Goal: Task Accomplishment & Management: Manage account settings

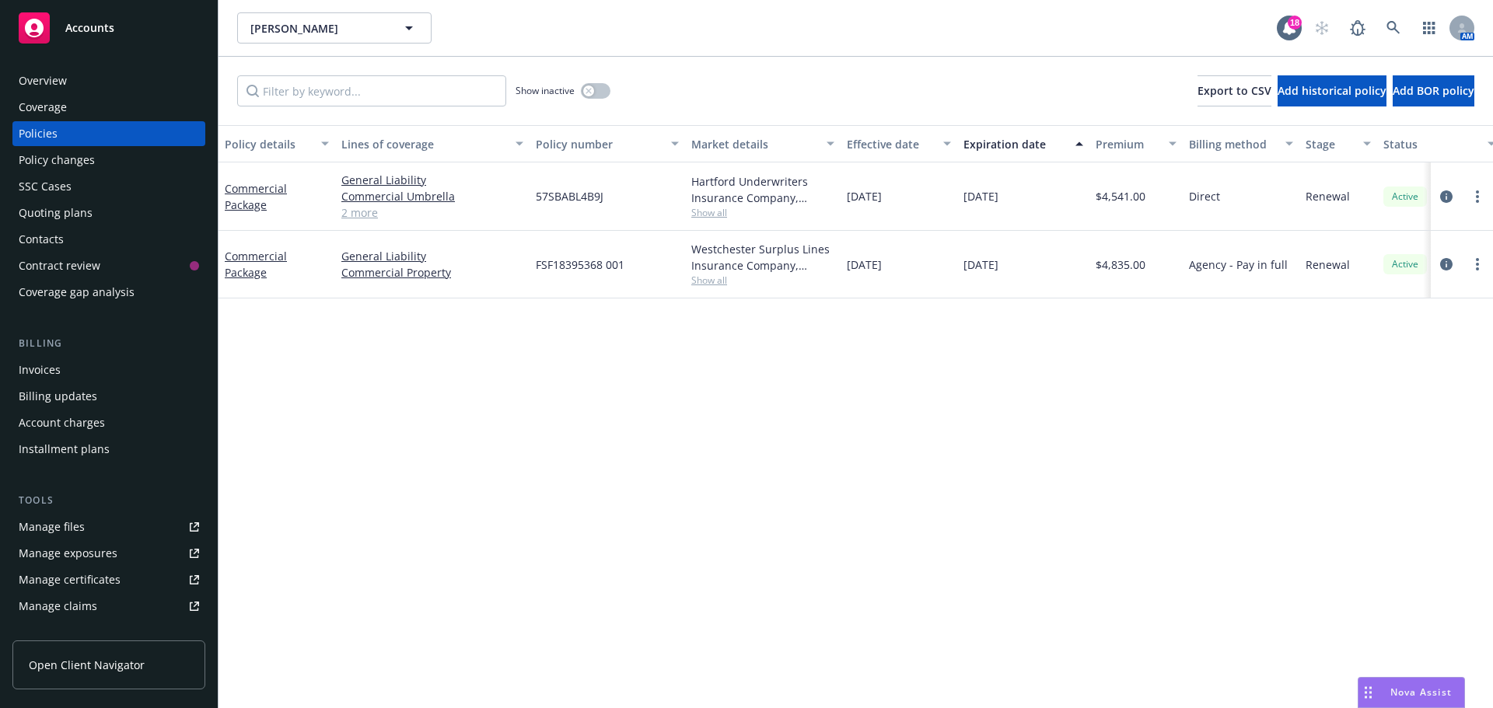
click at [93, 217] on div "Quoting plans" at bounding box center [109, 213] width 180 height 25
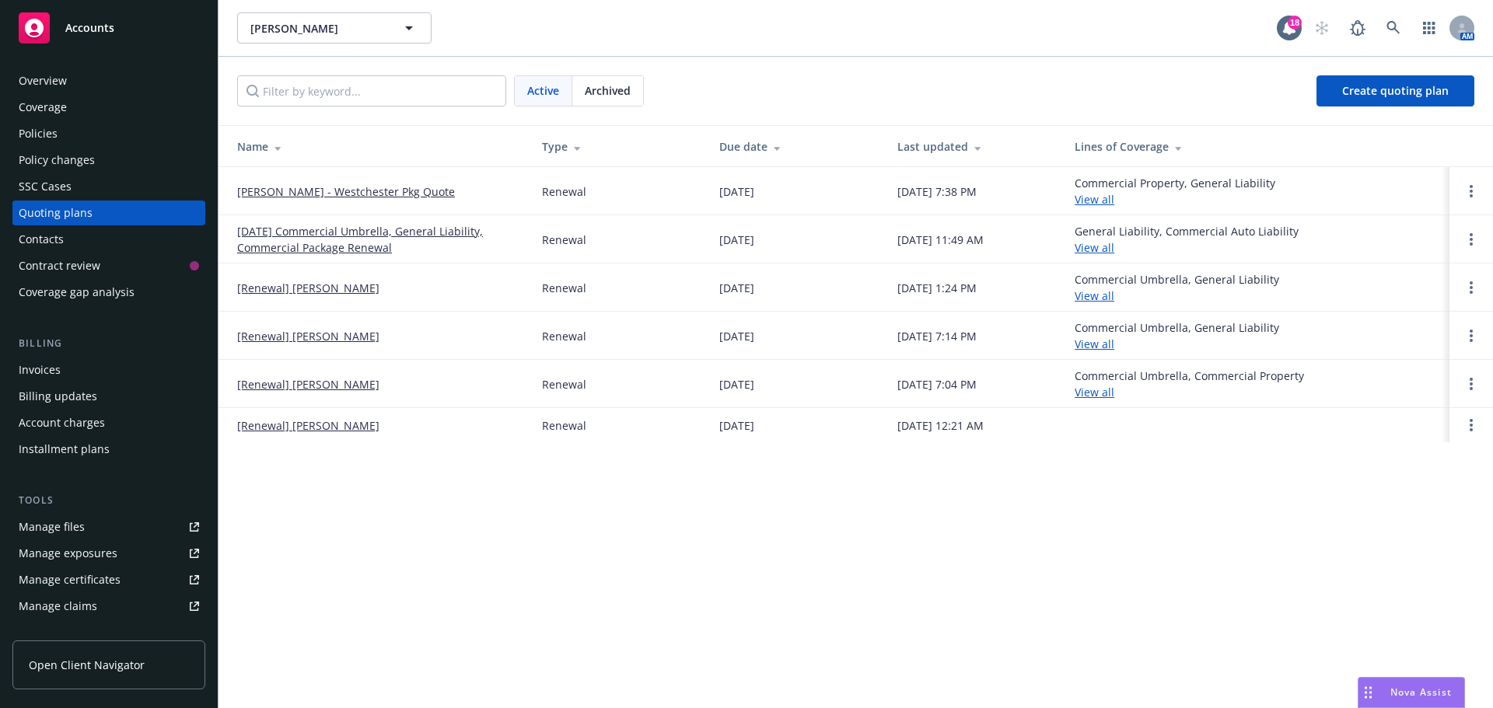
click at [609, 89] on span "Archived" at bounding box center [608, 90] width 46 height 16
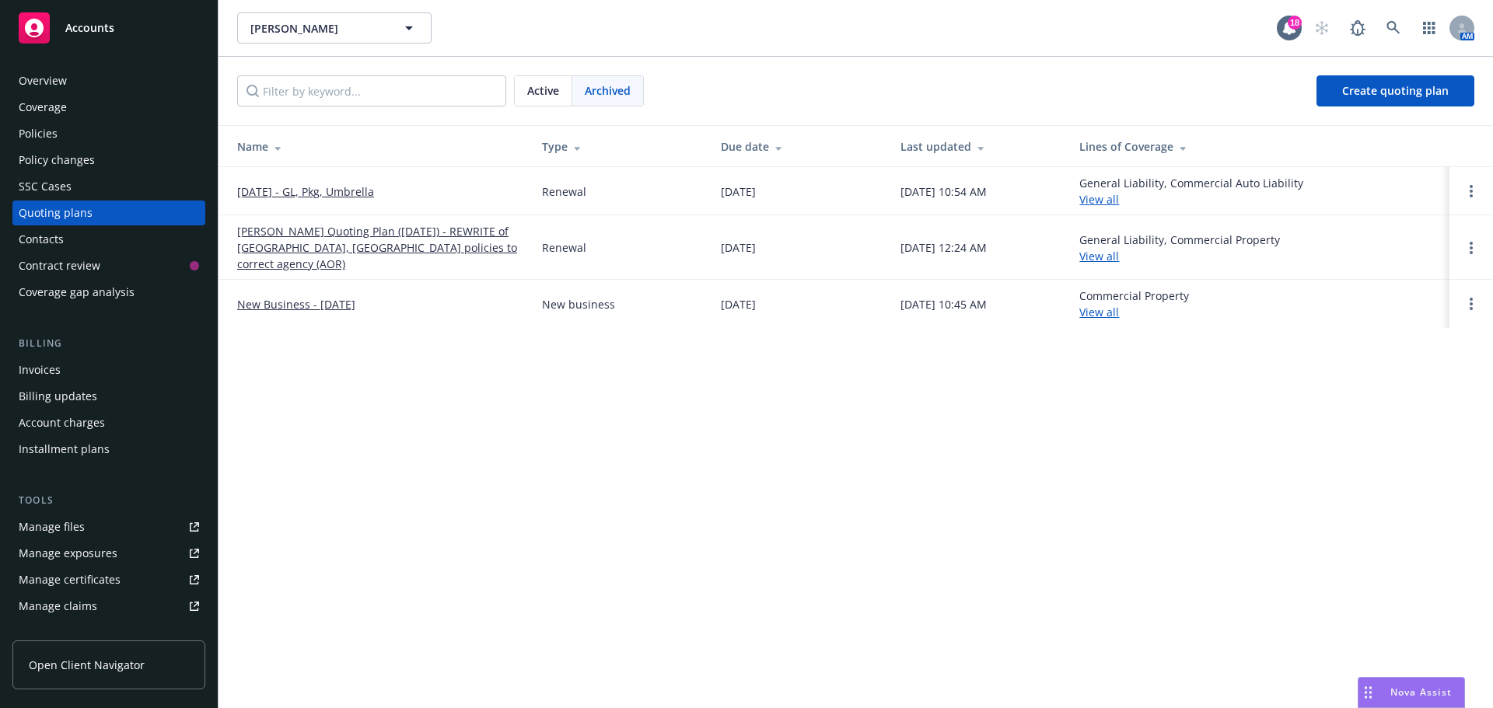
click at [549, 87] on span "Active" at bounding box center [543, 90] width 32 height 16
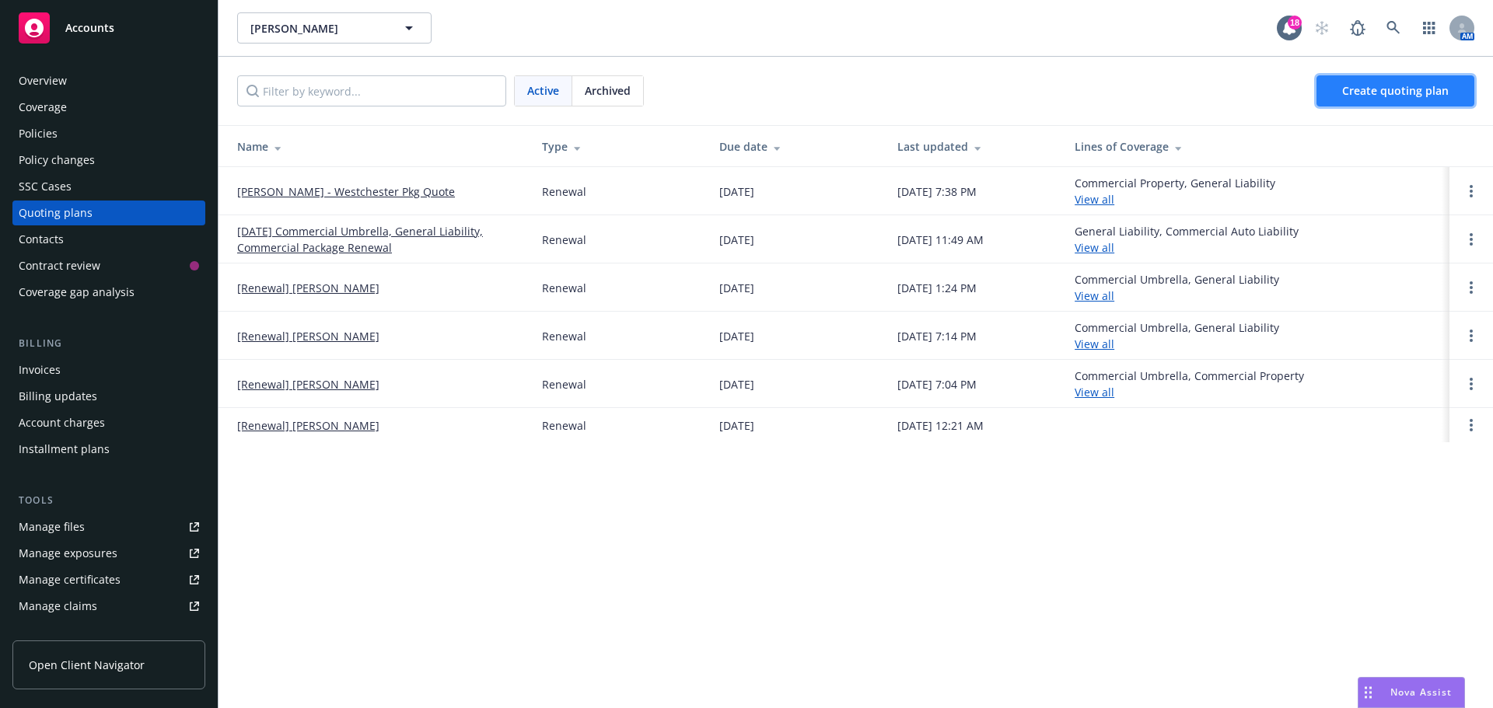
click at [1322, 93] on link "Create quoting plan" at bounding box center [1395, 90] width 158 height 31
drag, startPoint x: 224, startPoint y: 232, endPoint x: 400, endPoint y: 263, distance: 178.4
click at [400, 263] on td "11/03/24 Commercial Umbrella, General Liability, Commercial Package Renewal" at bounding box center [373, 239] width 311 height 48
copy link "11/03/24 Commercial Umbrella, General Liability, Commercial Package Renewal"
click at [1407, 103] on link "Create quoting plan" at bounding box center [1420, 90] width 107 height 31
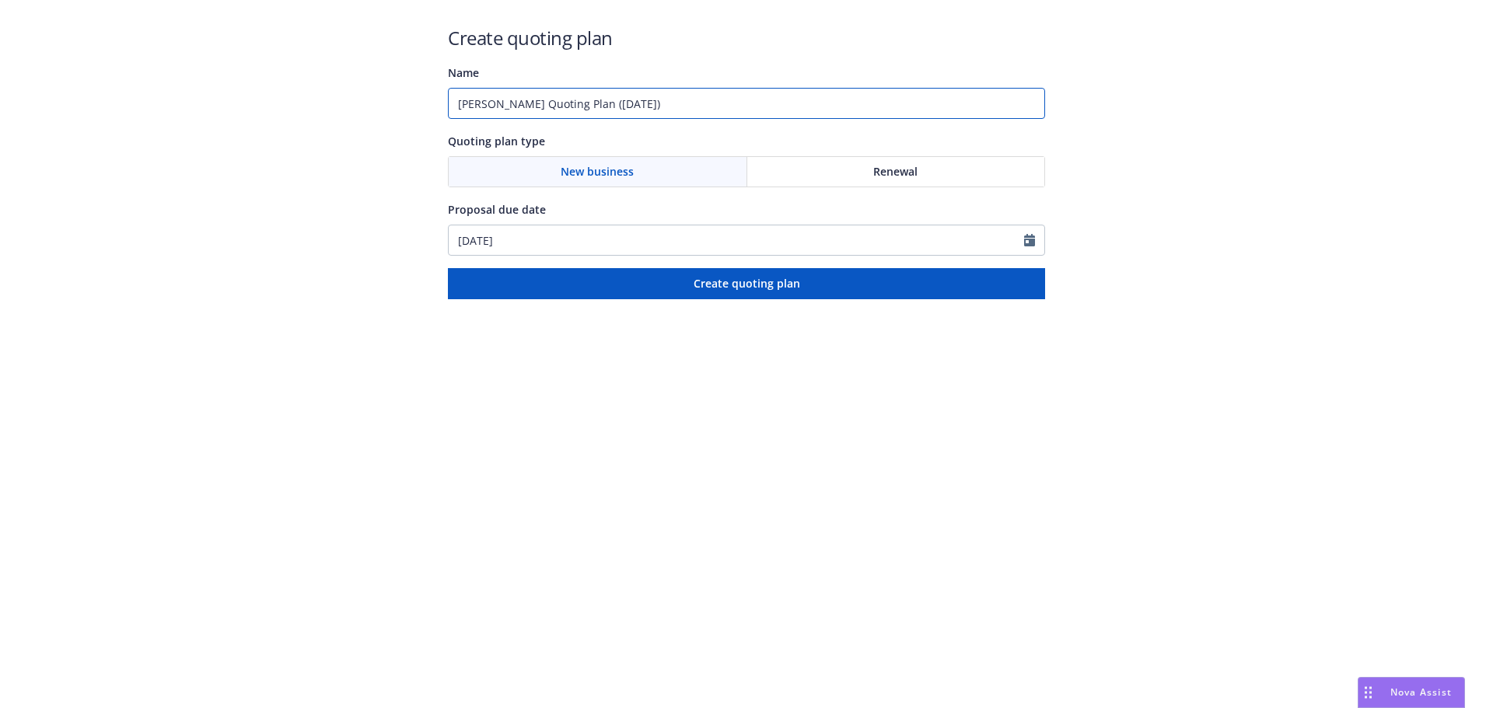
click at [682, 107] on input "[PERSON_NAME] Quoting Plan ([DATE])" at bounding box center [746, 103] width 597 height 31
click at [682, 107] on input "Dino Foutris Quoting Plan (2025-08-27)" at bounding box center [746, 103] width 597 height 31
click at [682, 106] on input "Dino Foutris Quoting Plan (2025-08-27)" at bounding box center [746, 103] width 597 height 31
click at [681, 106] on input "Dino Foutris Quoting Plan (2025-08-27)" at bounding box center [746, 103] width 597 height 31
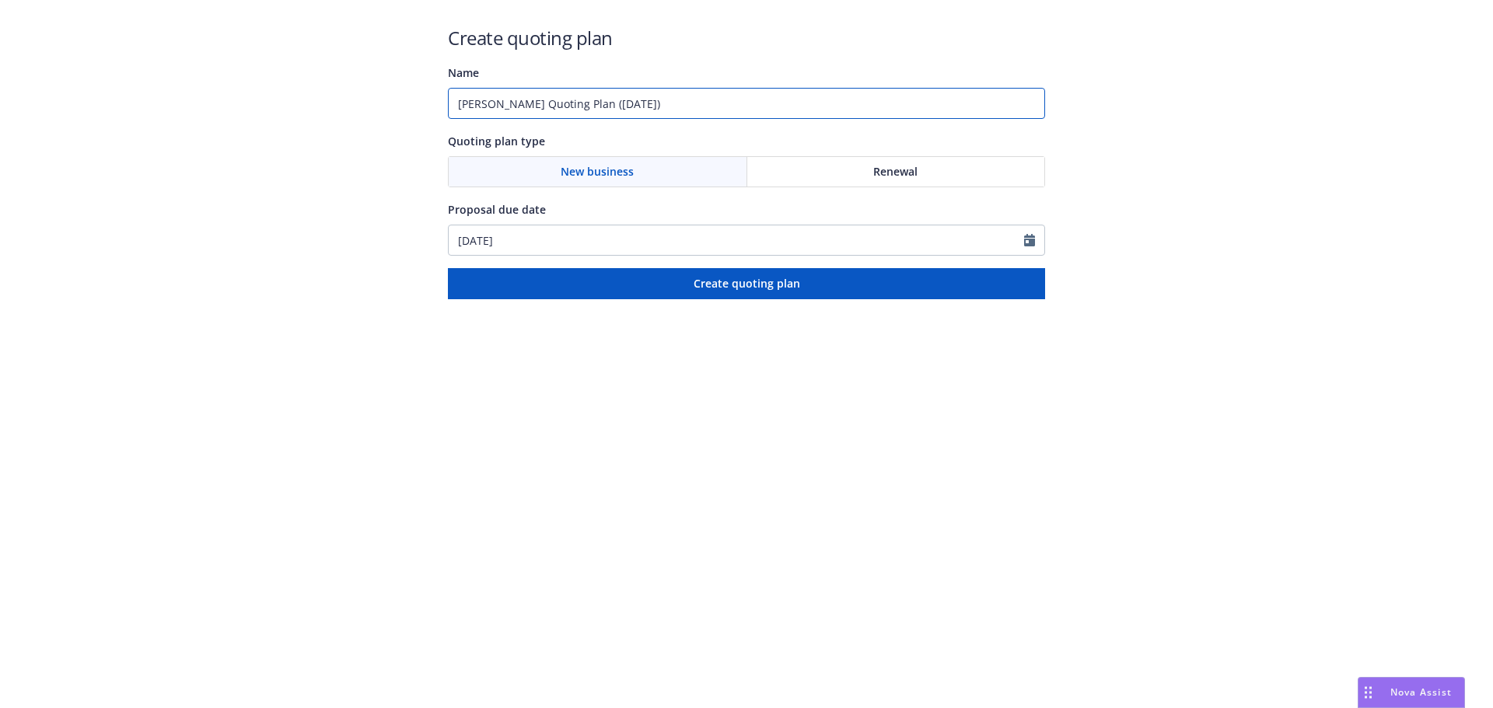
paste input "11/03/24 Commercial Umbrella, General Liability, Commercial Package Renewal"
click at [503, 100] on input "11/03/24 Commercial Umbrella, General Liability, Commercial Package Renewal" at bounding box center [746, 103] width 597 height 31
type input "[DATE] Commercial Umbrella, General Liability, Commercial Package Renewal"
click at [919, 169] on div "Renewal" at bounding box center [896, 172] width 298 height 30
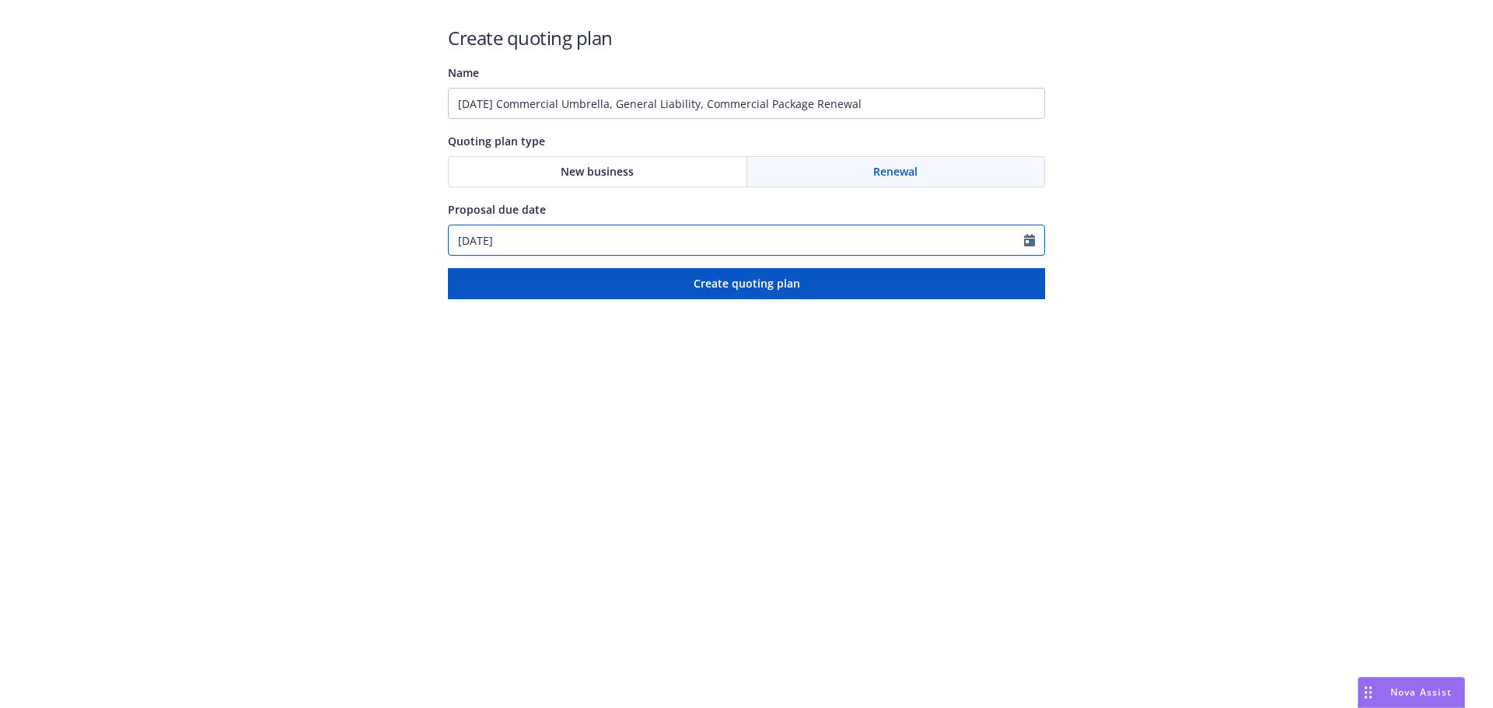
click at [923, 248] on input "[DATE]" at bounding box center [736, 240] width 575 height 30
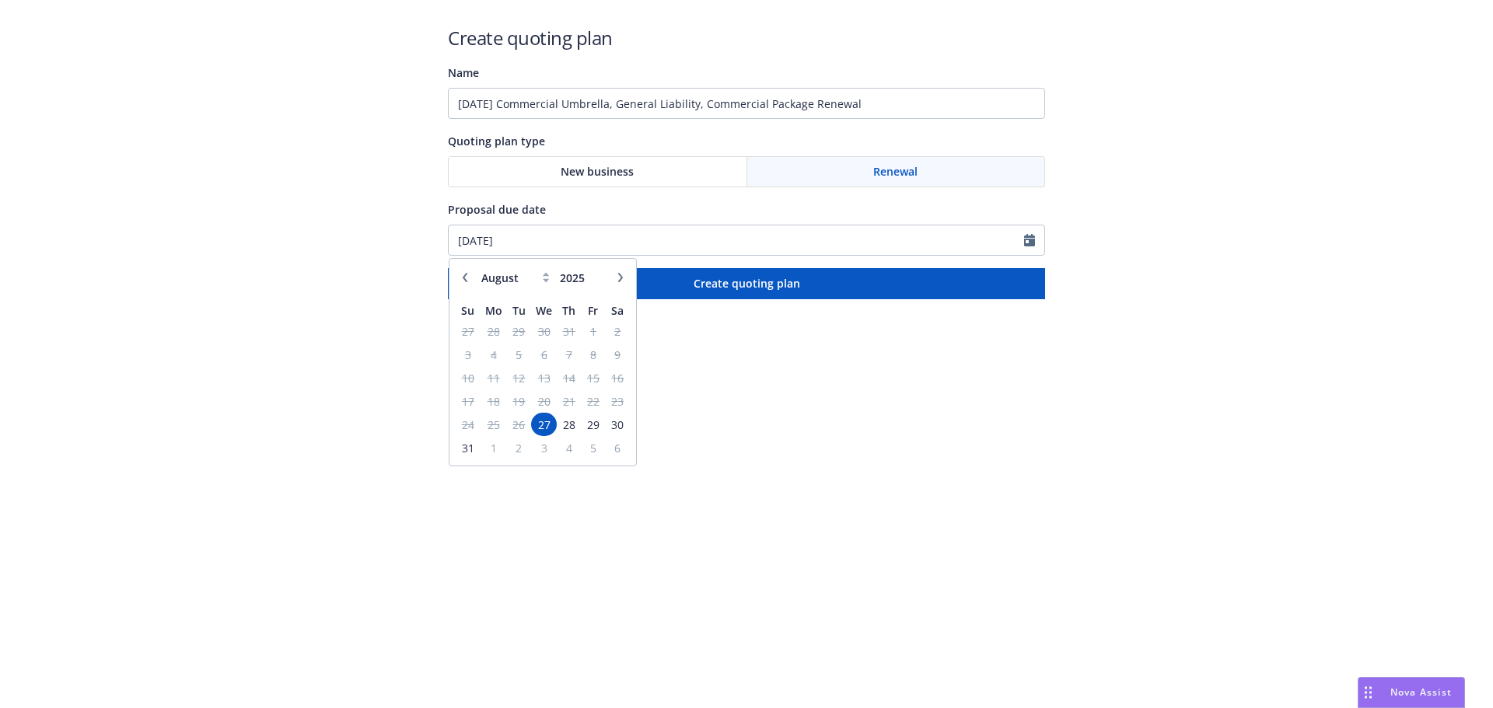
click at [615, 282] on button "button" at bounding box center [620, 277] width 19 height 19
click at [615, 281] on button "button" at bounding box center [620, 277] width 19 height 19
click at [614, 282] on button "button" at bounding box center [620, 277] width 19 height 19
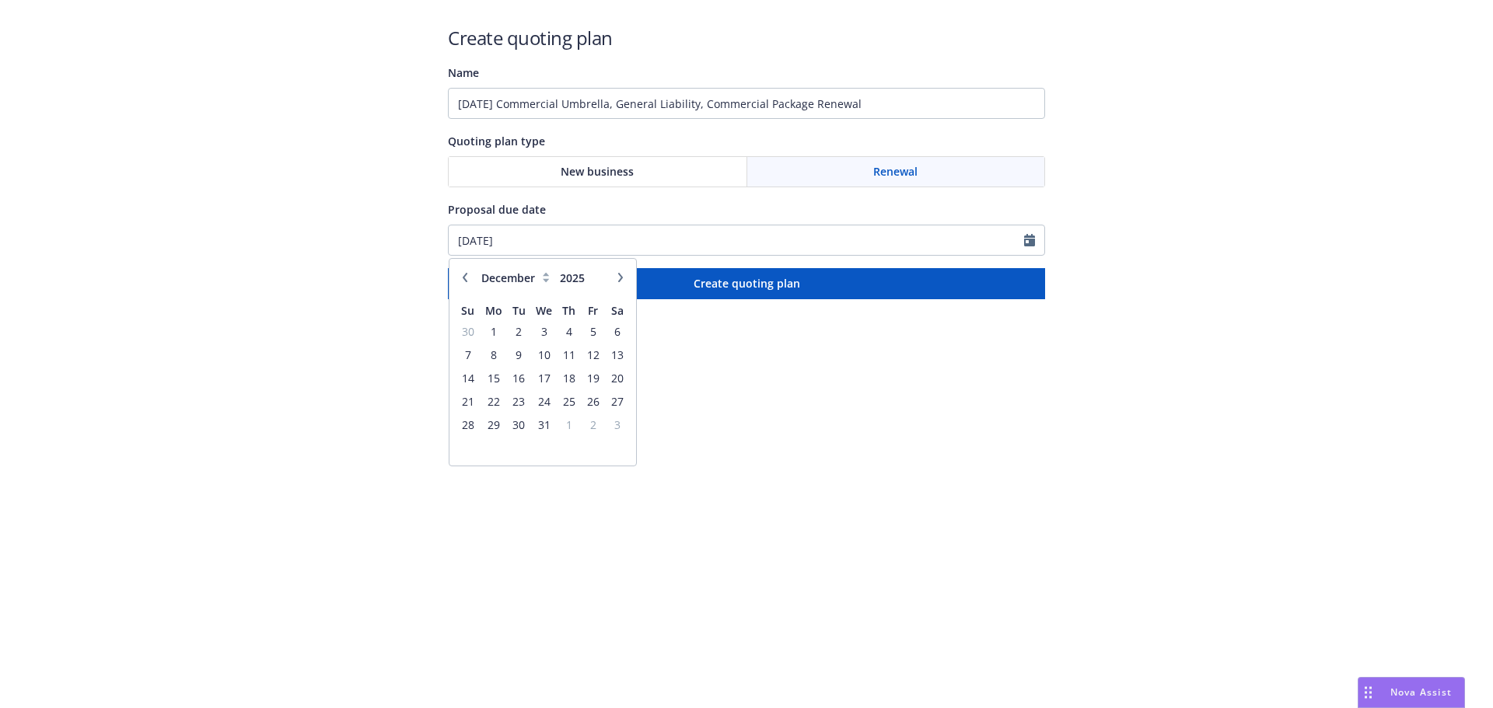
select select "1"
type input "2026"
click at [468, 276] on icon "button" at bounding box center [464, 277] width 9 height 9
select select "12"
type input "2025"
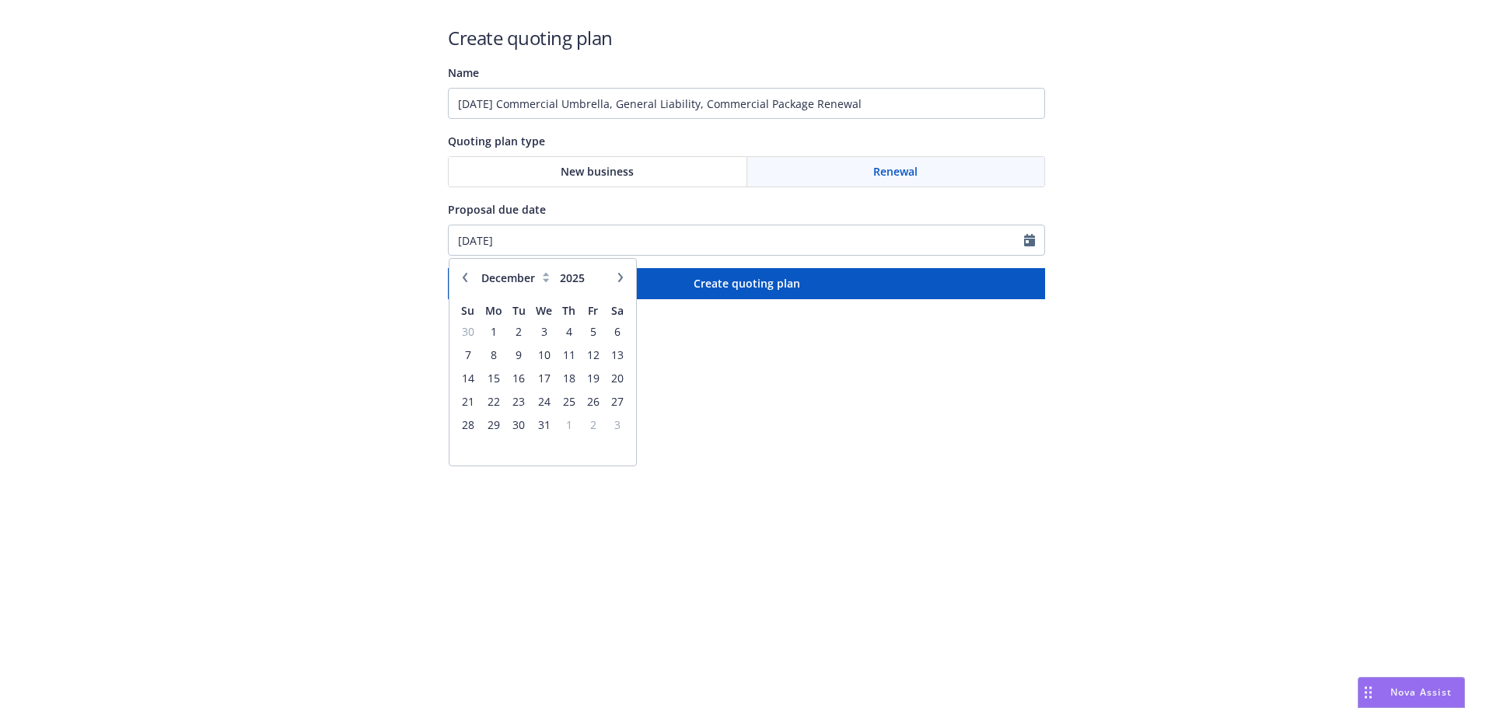
click at [468, 276] on icon "button" at bounding box center [464, 277] width 9 height 9
select select "11"
click at [480, 360] on table "Su Mo Tu We Th Fr Sa 26 27 28 29 30 31 1 2 3 4 5 6 7 8 9 10 11 12 13 14 15 16 1…" at bounding box center [543, 377] width 174 height 163
drag, startPoint x: 490, startPoint y: 357, endPoint x: 532, endPoint y: 348, distance: 42.8
click at [490, 356] on span "3" at bounding box center [492, 354] width 23 height 19
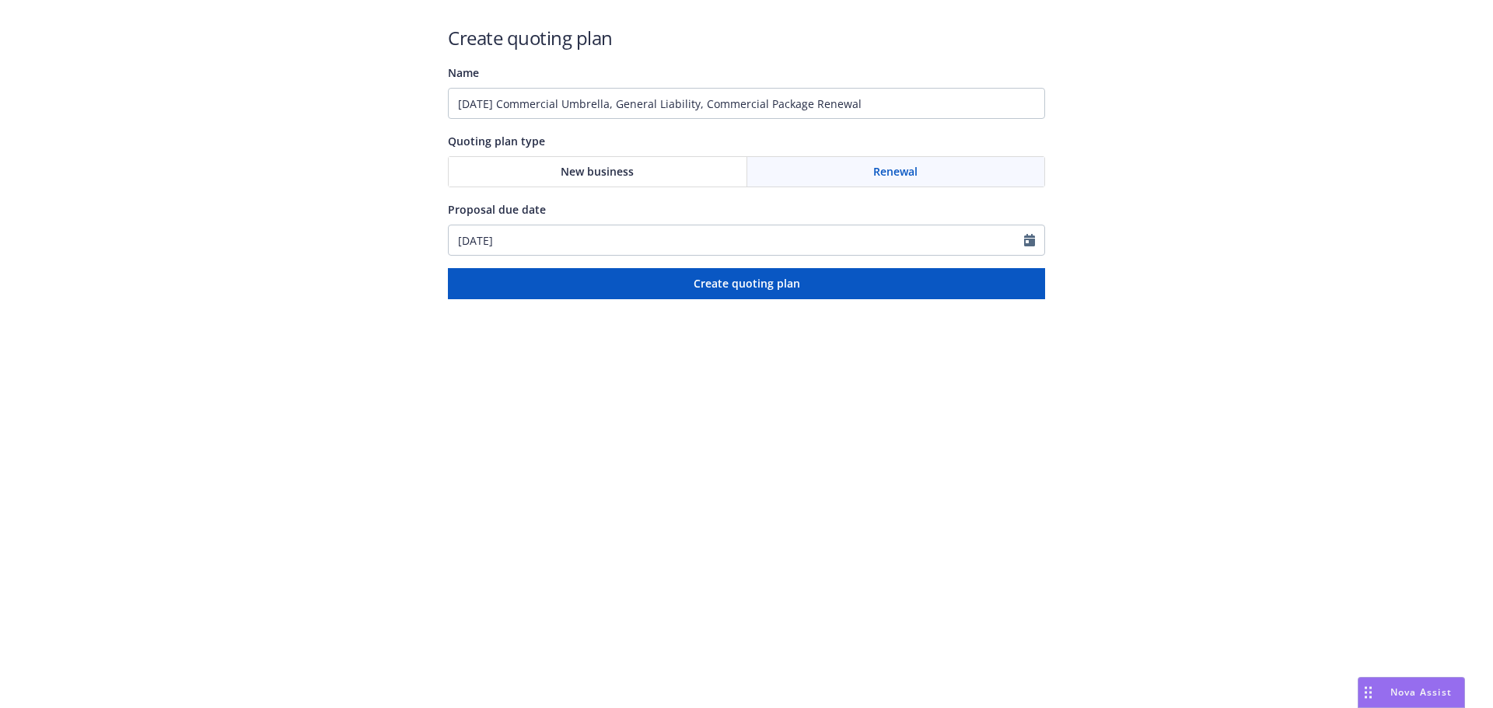
type input "[DATE]"
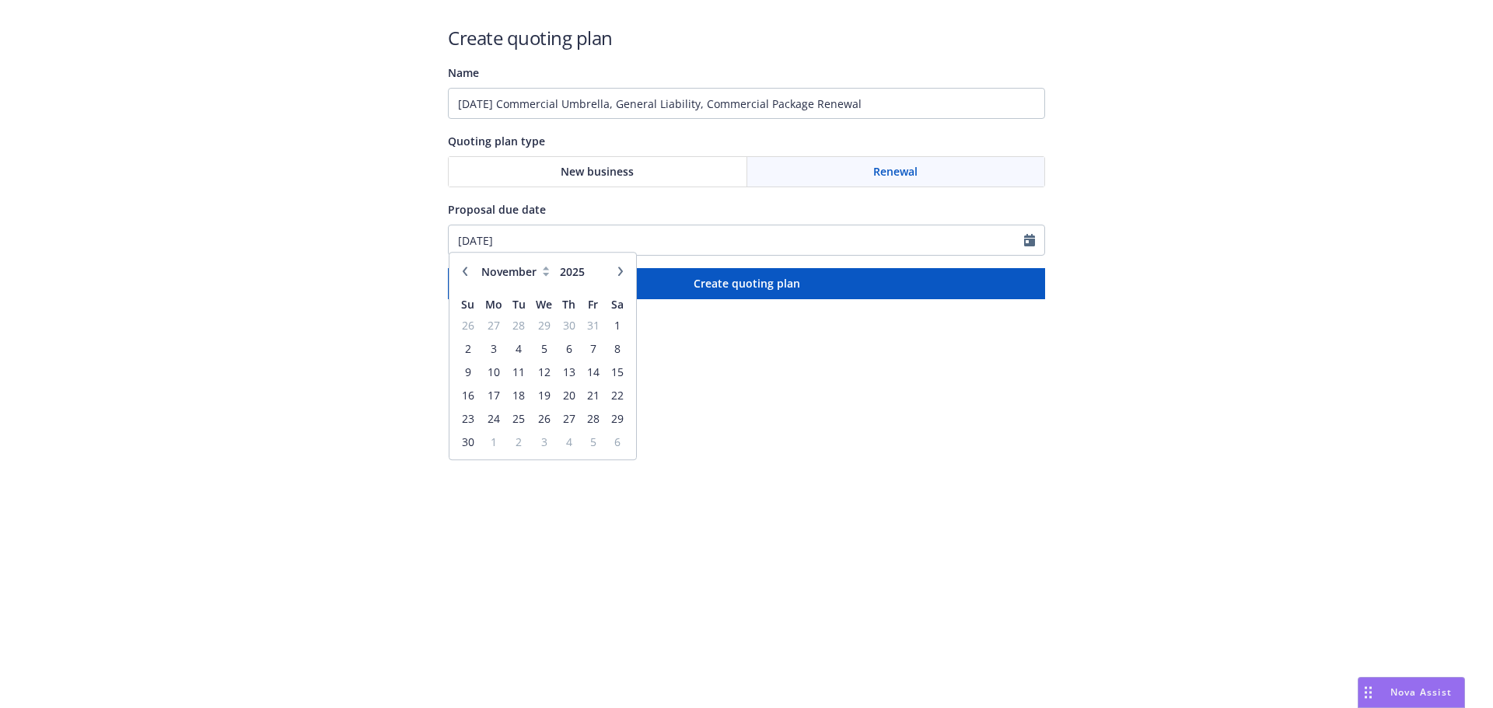
click at [788, 299] on html "Create quoting plan Name 11/03/25 Commercial Umbrella, General Liability, Comme…" at bounding box center [746, 149] width 1493 height 299
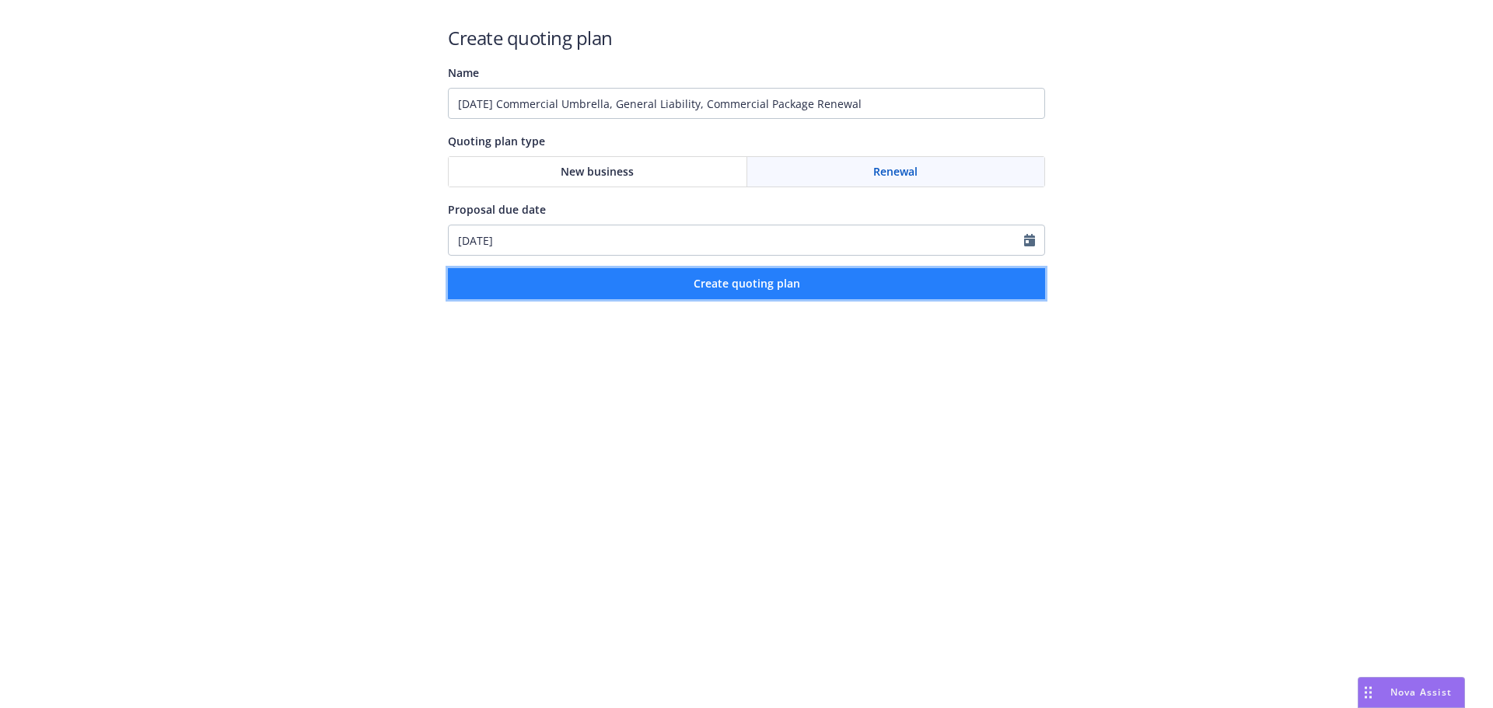
click at [793, 290] on span "Create quoting plan" at bounding box center [746, 283] width 107 height 15
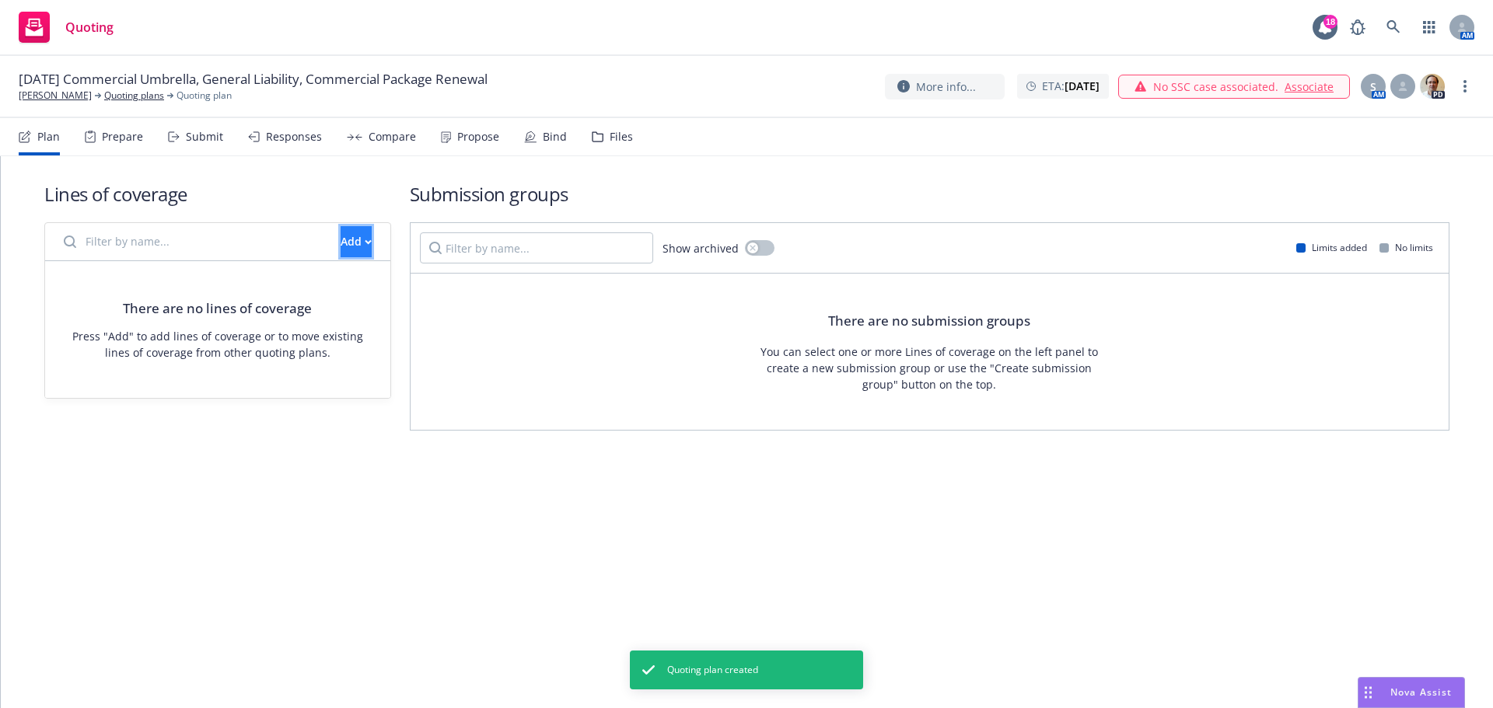
click at [358, 235] on button "Add" at bounding box center [355, 241] width 31 height 31
click at [361, 306] on span "Pull in policy to be renewed" at bounding box center [381, 313] width 182 height 15
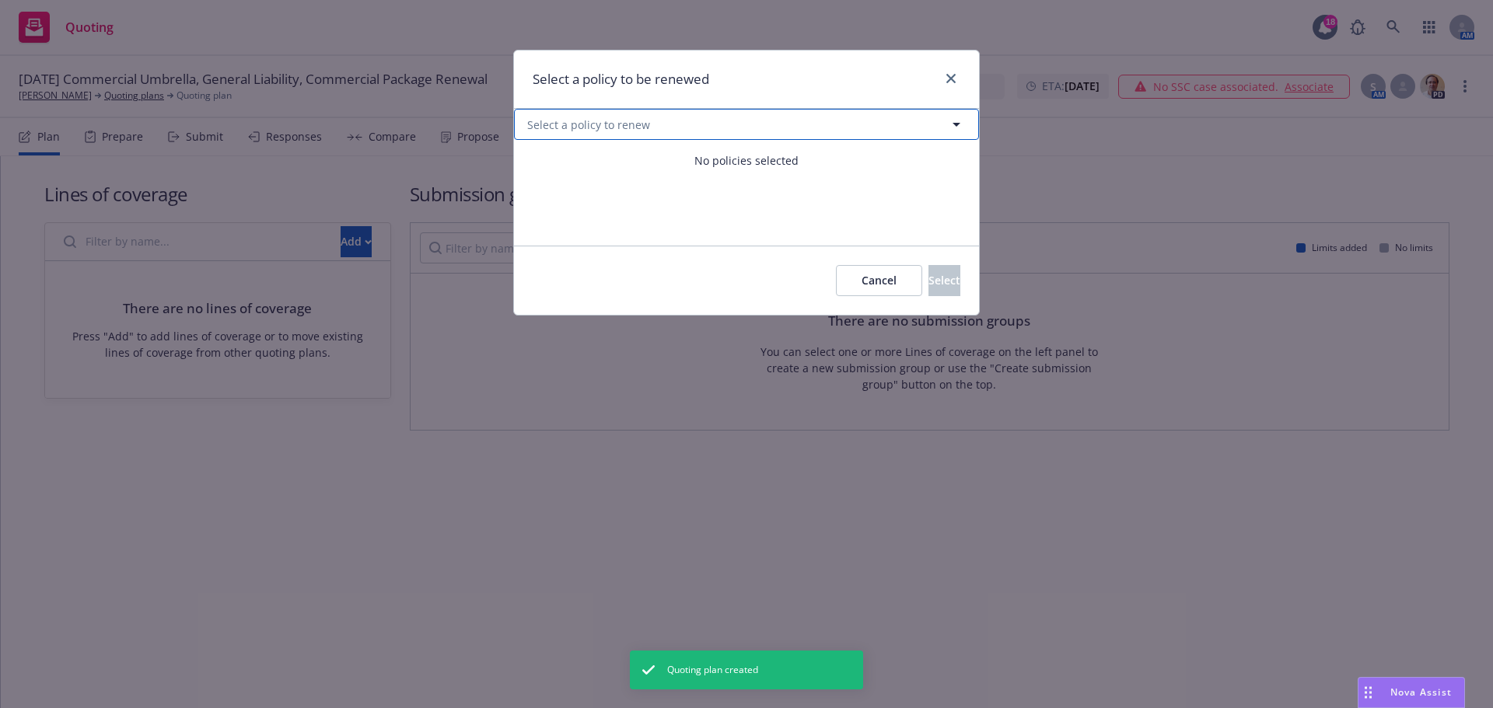
click at [740, 123] on button "Select a policy to renew" at bounding box center [746, 124] width 465 height 31
select select "ACTIVE"
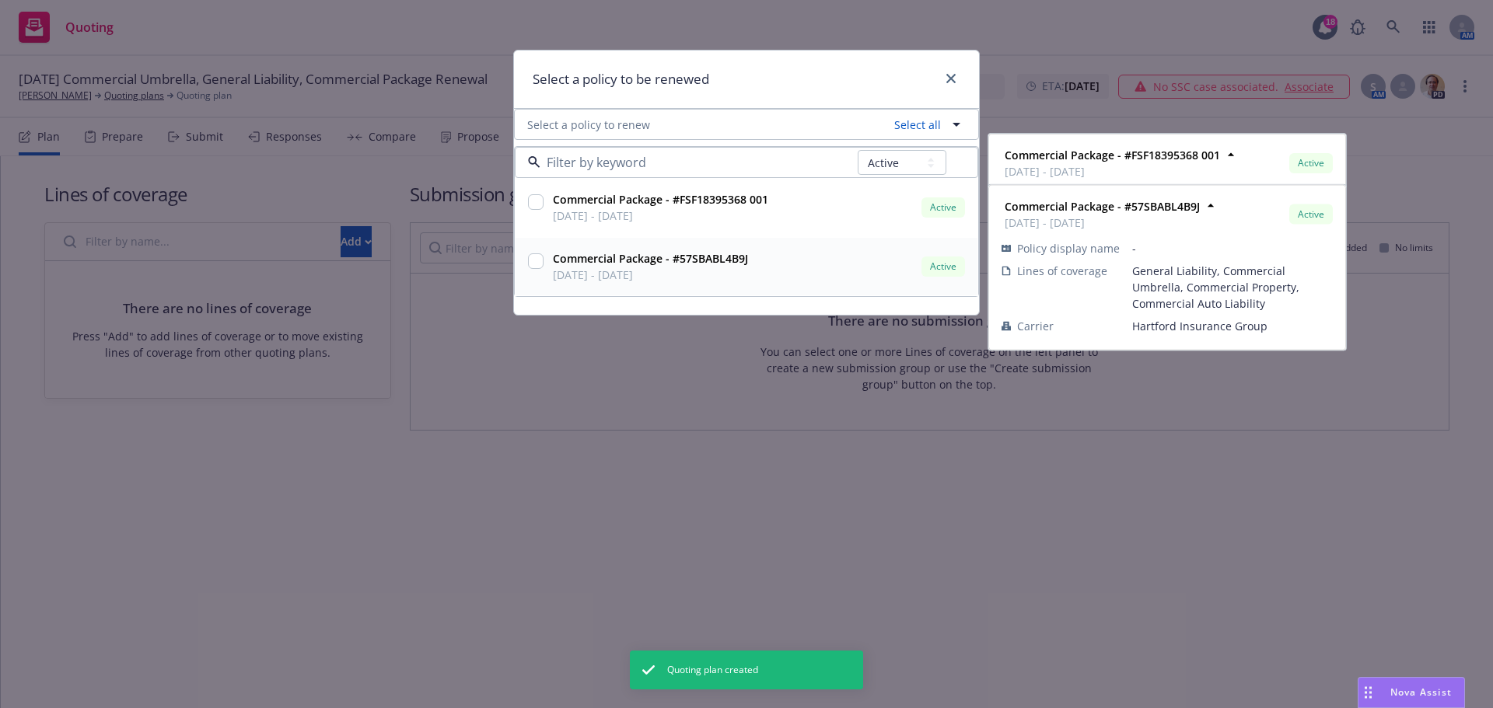
click at [535, 274] on div at bounding box center [536, 266] width 22 height 39
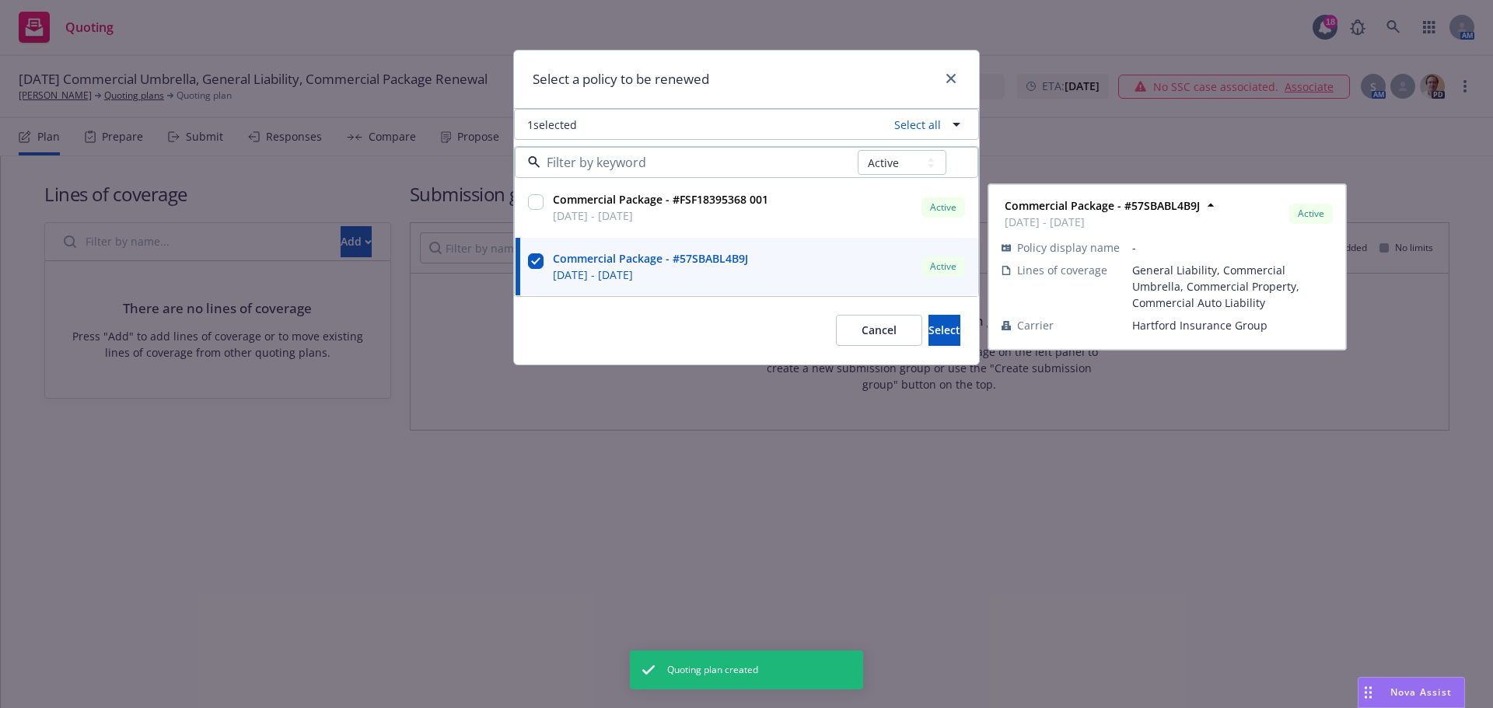
click at [535, 271] on div at bounding box center [536, 262] width 16 height 19
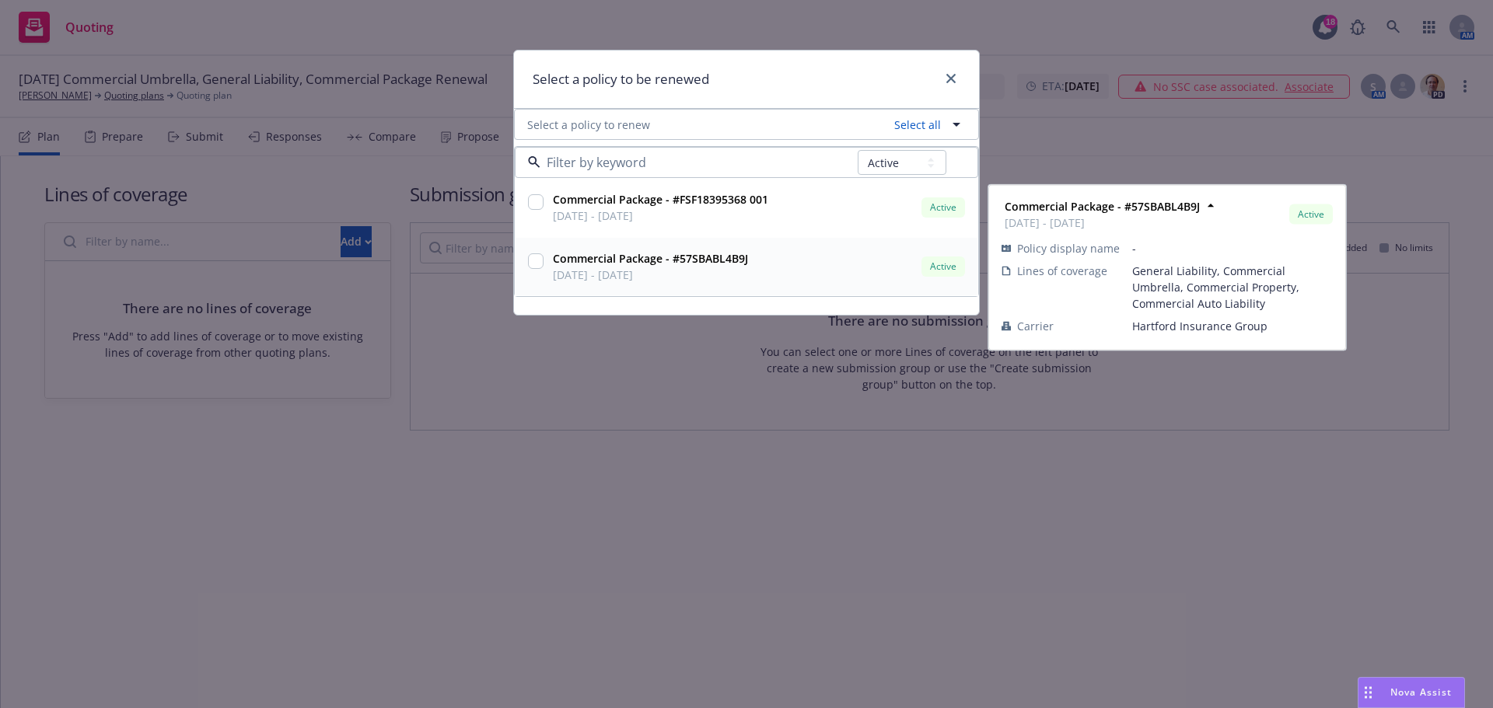
click at [541, 260] on input "checkbox" at bounding box center [536, 261] width 16 height 16
checkbox input "true"
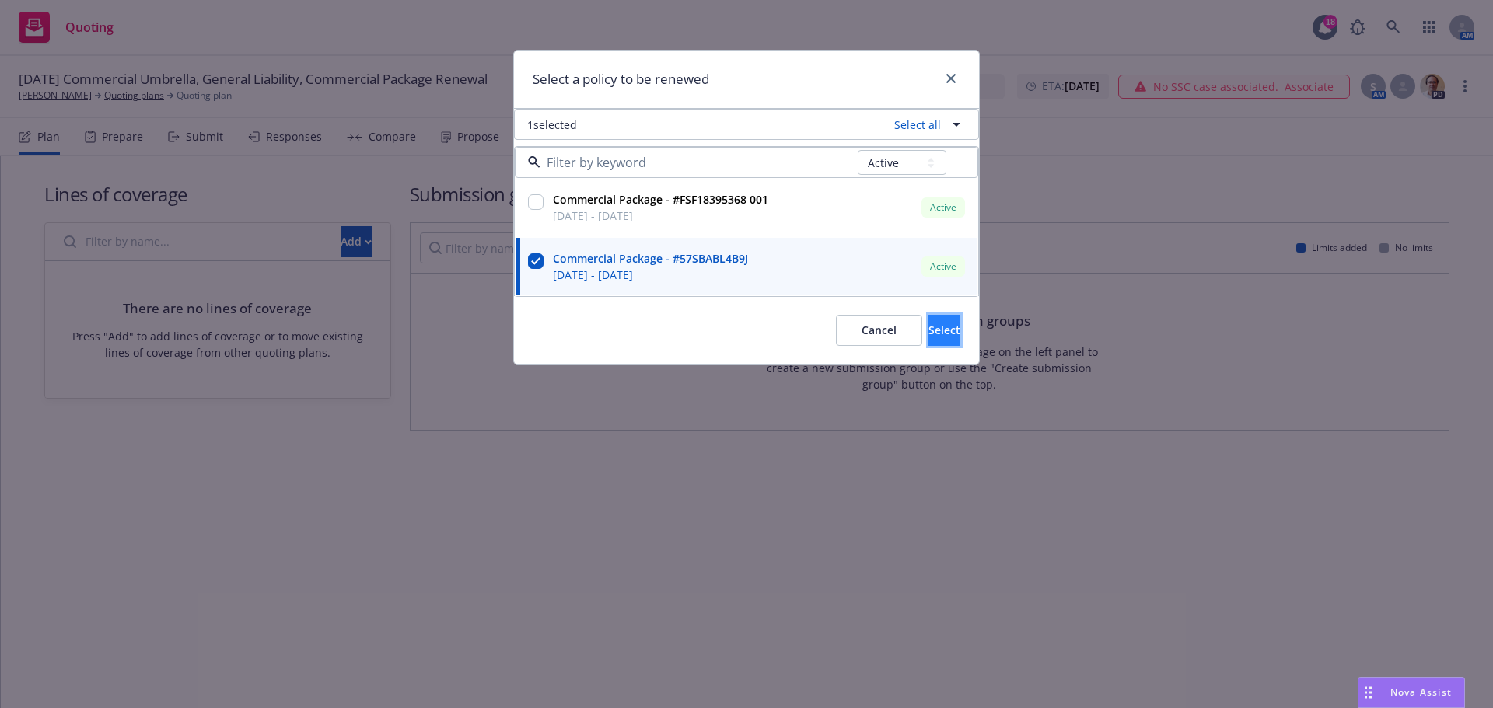
click at [928, 319] on button "Select" at bounding box center [944, 330] width 32 height 31
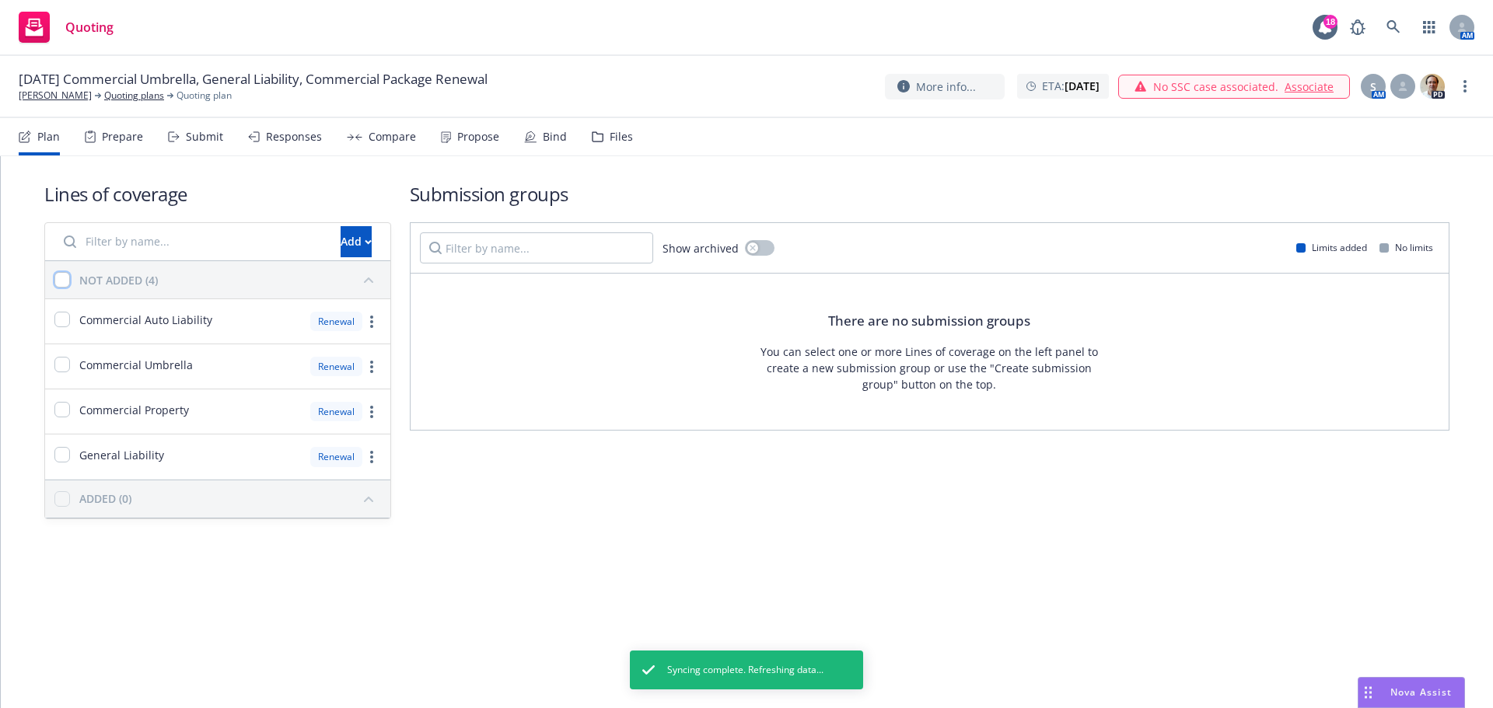
click at [56, 276] on input "checkbox" at bounding box center [62, 280] width 16 height 16
checkbox input "true"
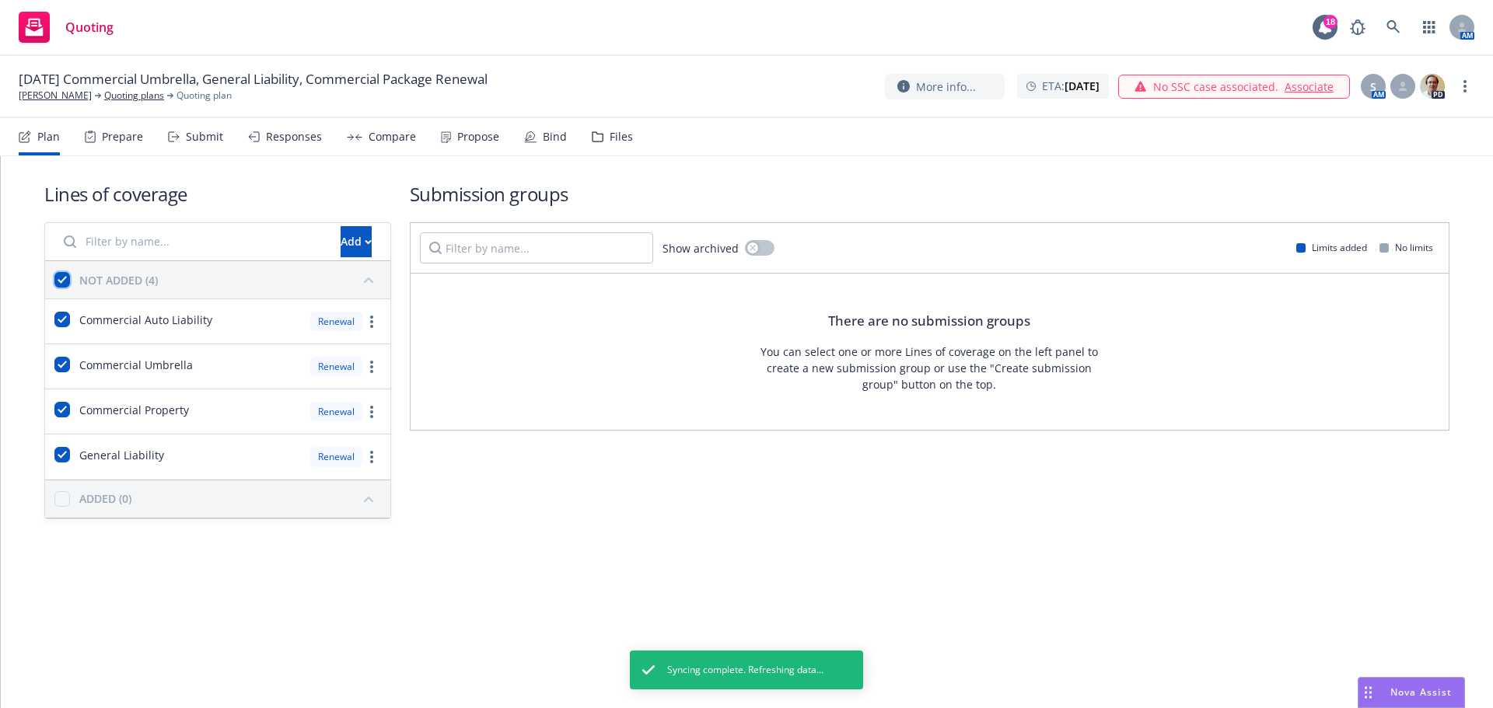
checkbox input "true"
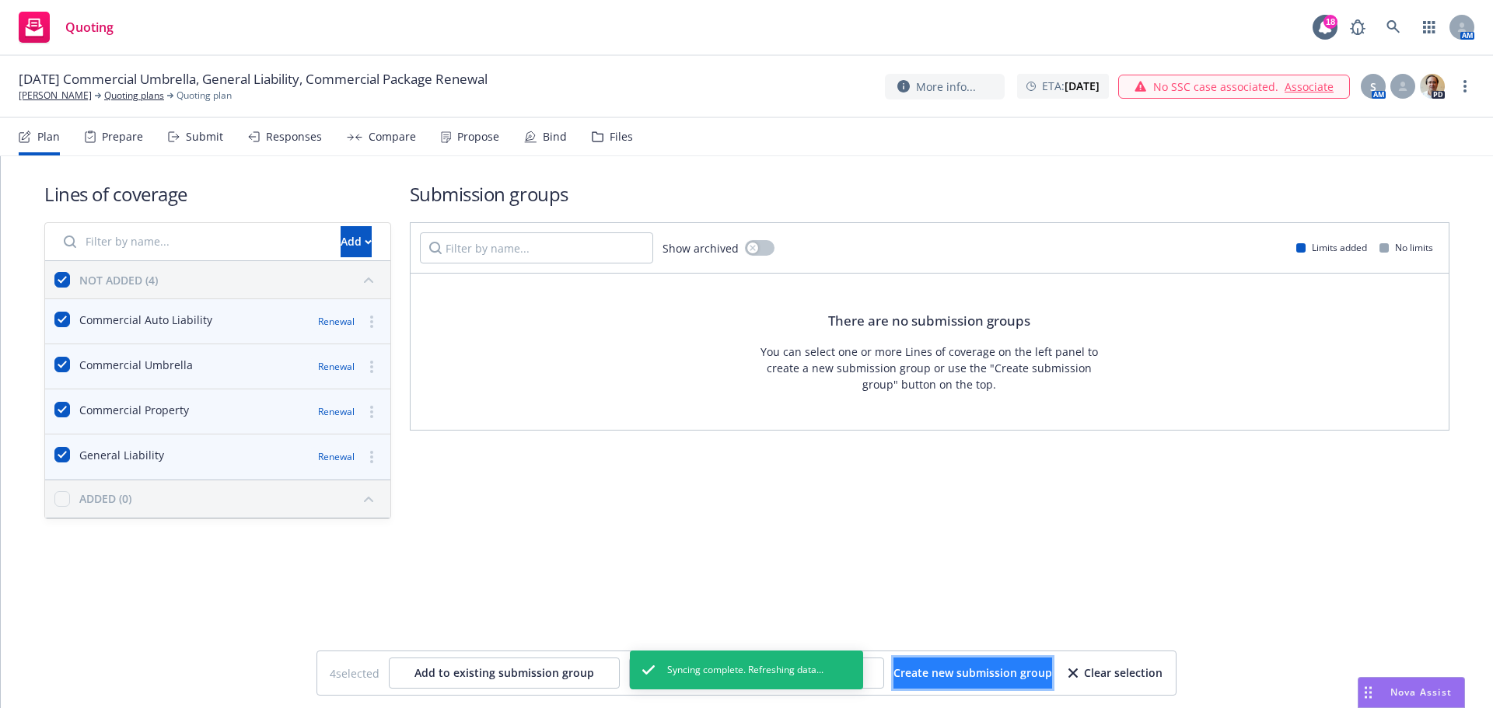
click at [978, 675] on span "Create new submission group" at bounding box center [972, 672] width 159 height 15
checkbox input "false"
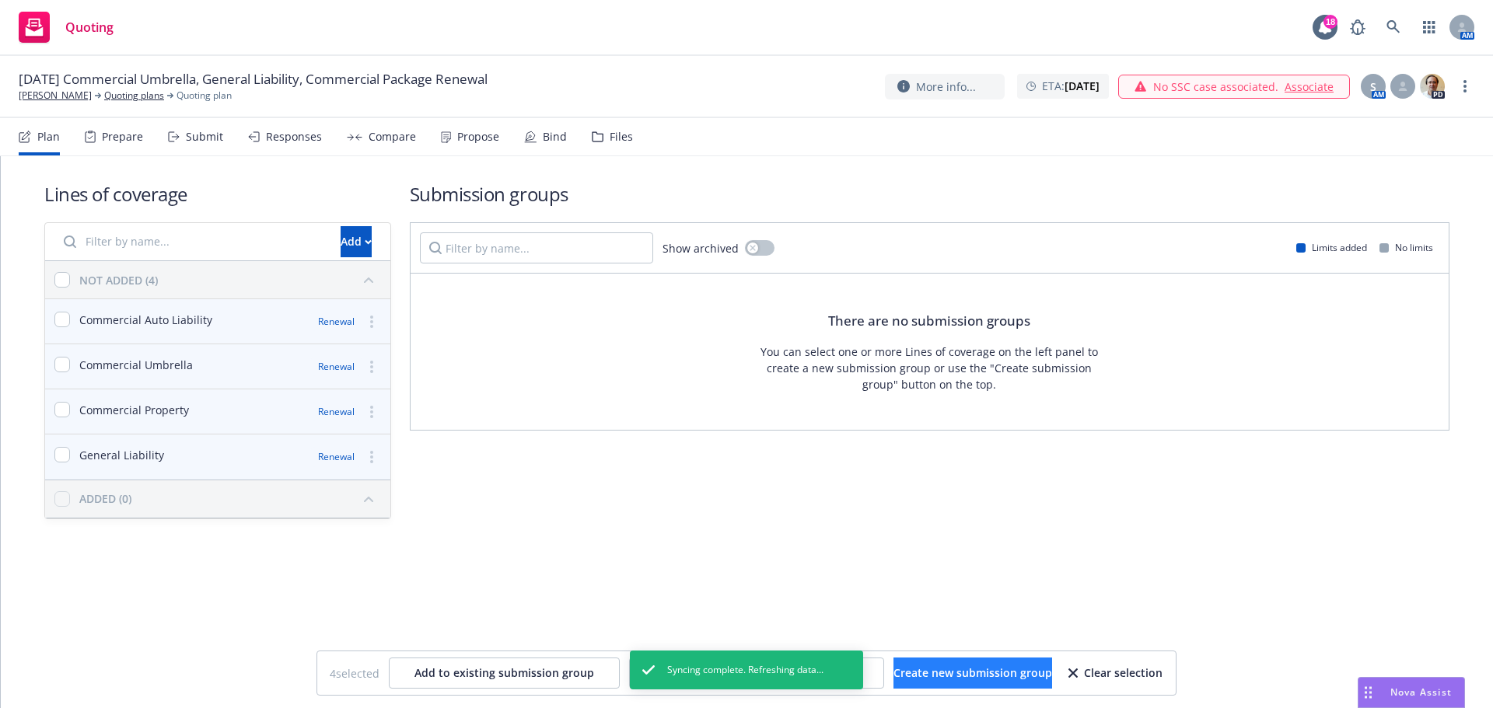
checkbox input "false"
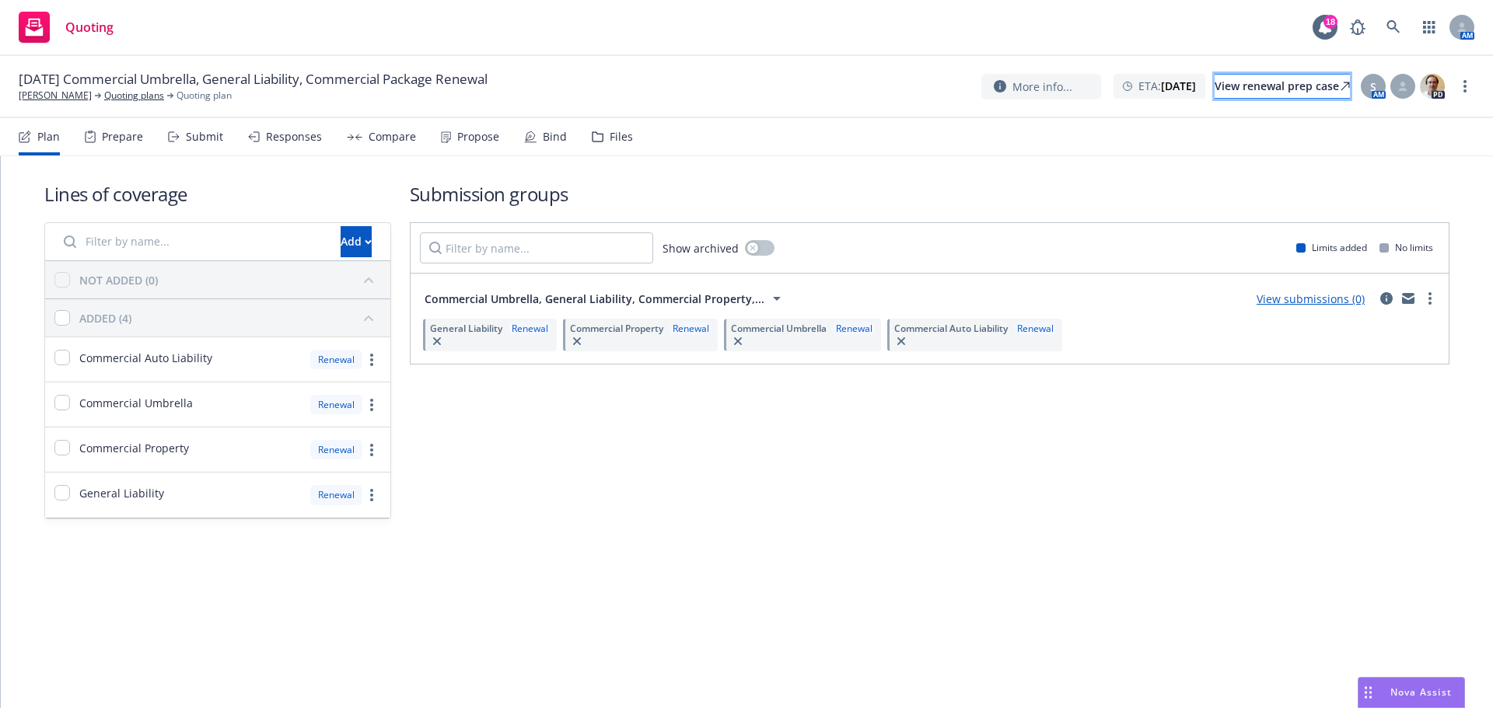
click at [1226, 83] on div "View renewal prep case" at bounding box center [1281, 86] width 135 height 23
click at [1384, 299] on icon "circleInformation" at bounding box center [1386, 298] width 12 height 12
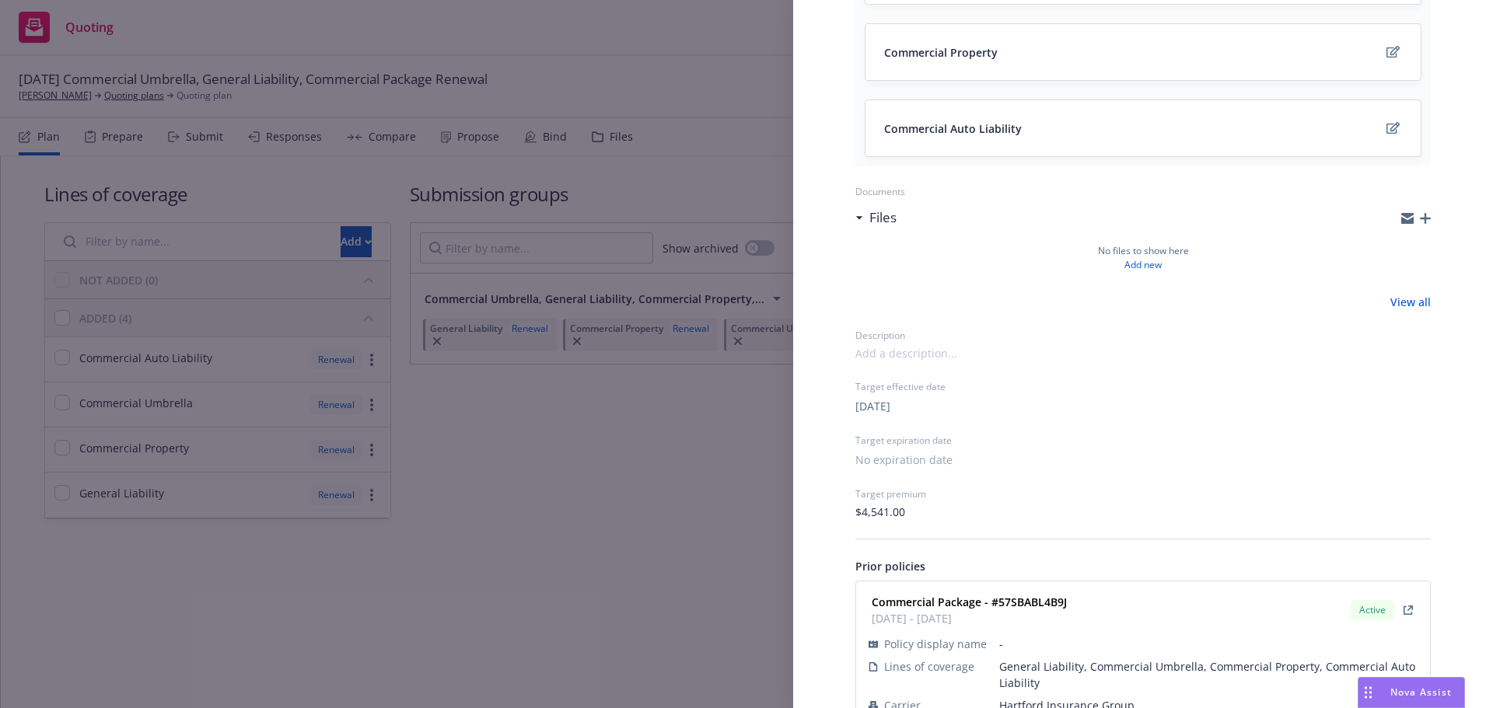
scroll to position [420, 0]
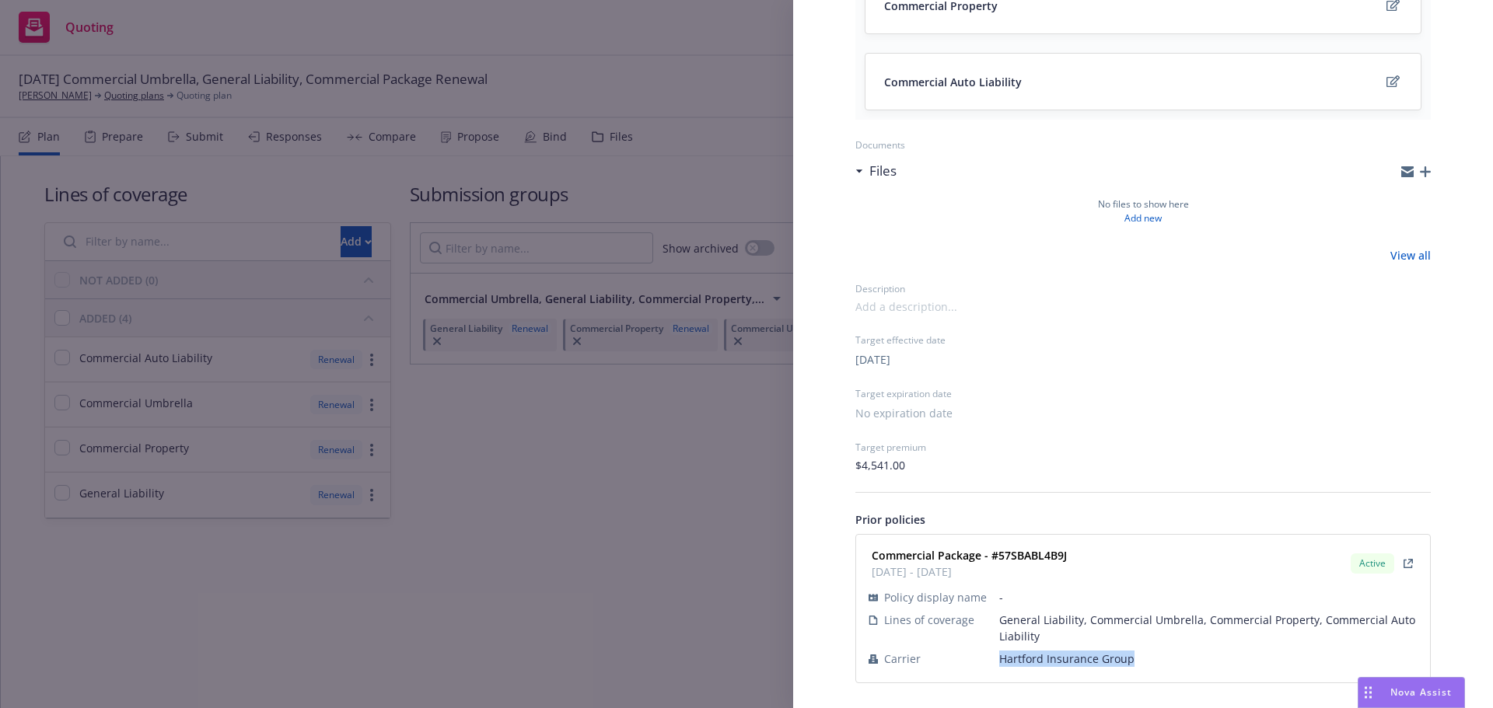
drag, startPoint x: 1130, startPoint y: 661, endPoint x: 976, endPoint y: 658, distance: 154.7
click at [976, 658] on tr "Carrier Hartford Insurance Group" at bounding box center [1142, 659] width 549 height 23
copy tr "Hartford Insurance Group"
drag, startPoint x: 1041, startPoint y: 561, endPoint x: 997, endPoint y: 562, distance: 44.3
click at [997, 562] on div "Commercial Package - #57SBABL4B9J [DATE] - [DATE] Active" at bounding box center [1142, 563] width 555 height 39
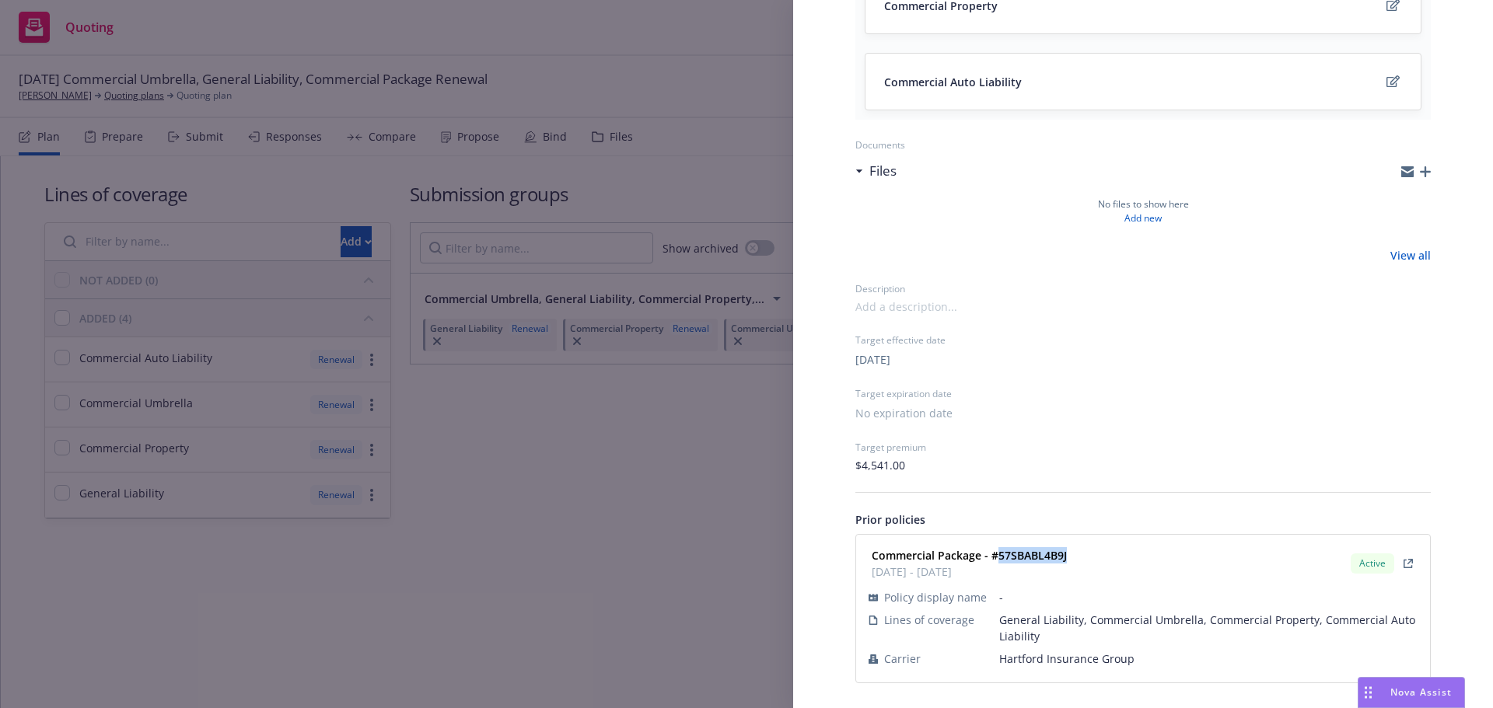
copy strong "57SBABL4B9J"
drag, startPoint x: 460, startPoint y: 523, endPoint x: 493, endPoint y: 500, distance: 40.1
click at [462, 522] on div "Submission group Commercial Umbrella, General Liability, Commercial Property, C…" at bounding box center [746, 354] width 1493 height 708
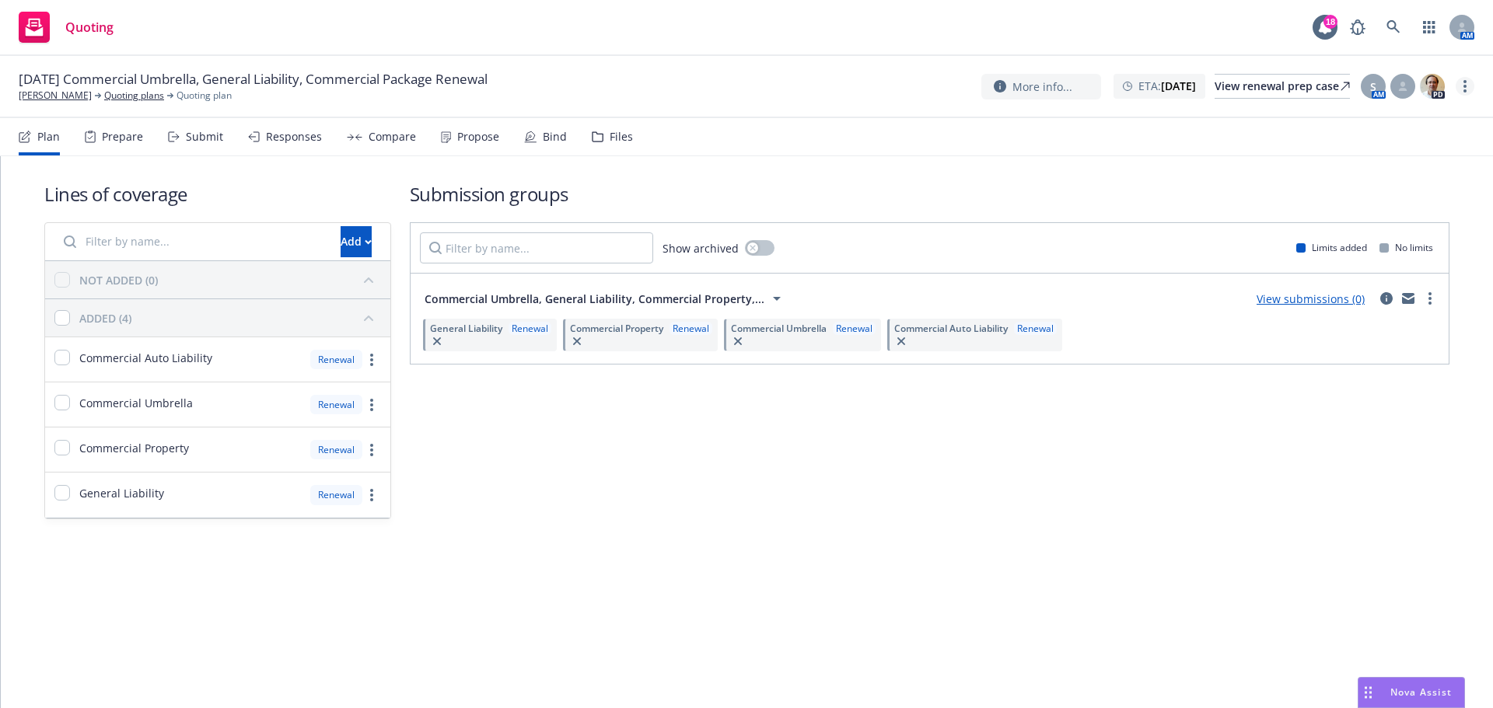
click at [1461, 81] on link "more" at bounding box center [1464, 86] width 19 height 19
click at [1380, 230] on link "Archive quoting plan" at bounding box center [1386, 242] width 173 height 31
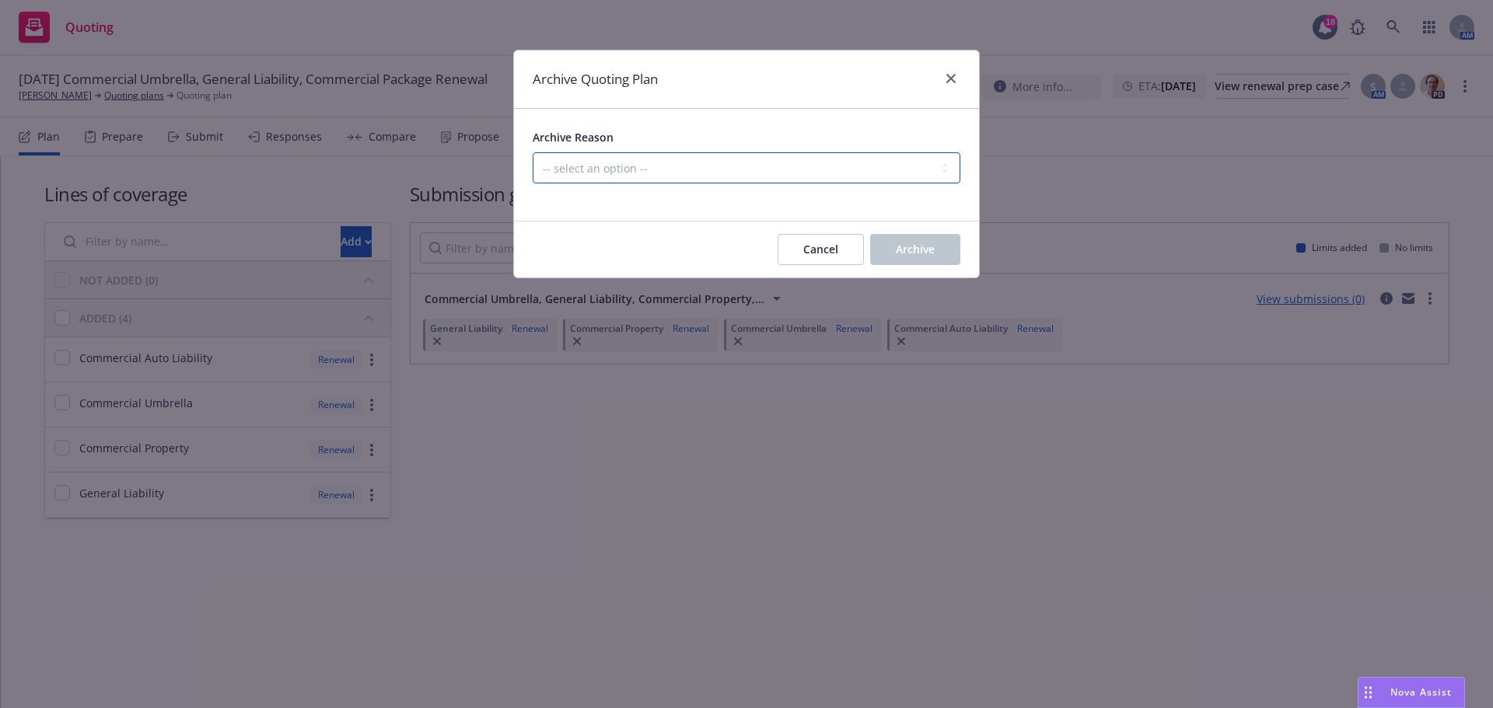
click at [844, 174] on select "-- select an option -- All policies in this renewal plan are auto-renewed Creat…" at bounding box center [747, 167] width 428 height 31
select select "ARCHIVED_RENEWAL_POLICY_AUTO_RENEWED"
click at [533, 152] on select "-- select an option -- All policies in this renewal plan are auto-renewed Creat…" at bounding box center [747, 167] width 428 height 31
click at [892, 236] on button "Archive" at bounding box center [915, 249] width 90 height 31
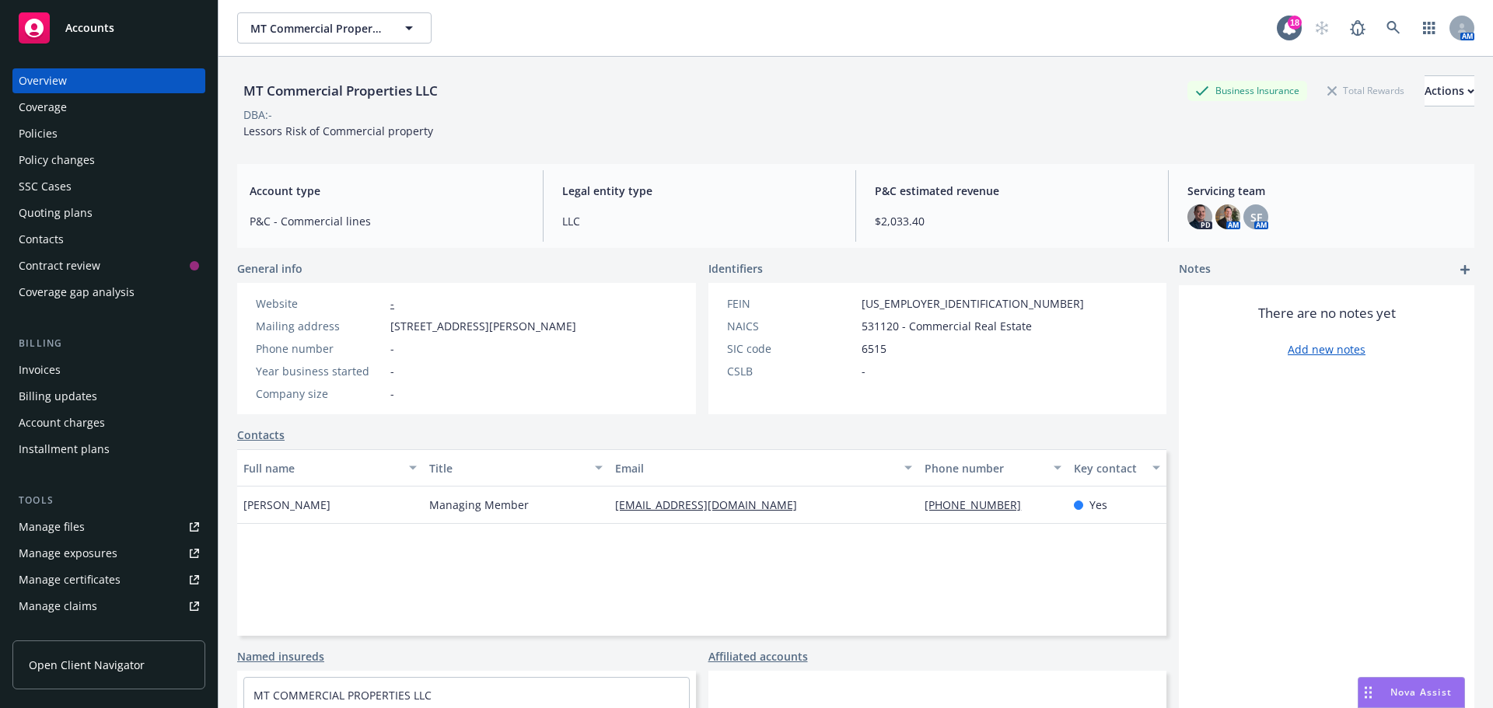
click at [138, 145] on div "Policies" at bounding box center [109, 133] width 180 height 25
